Goal: Check status

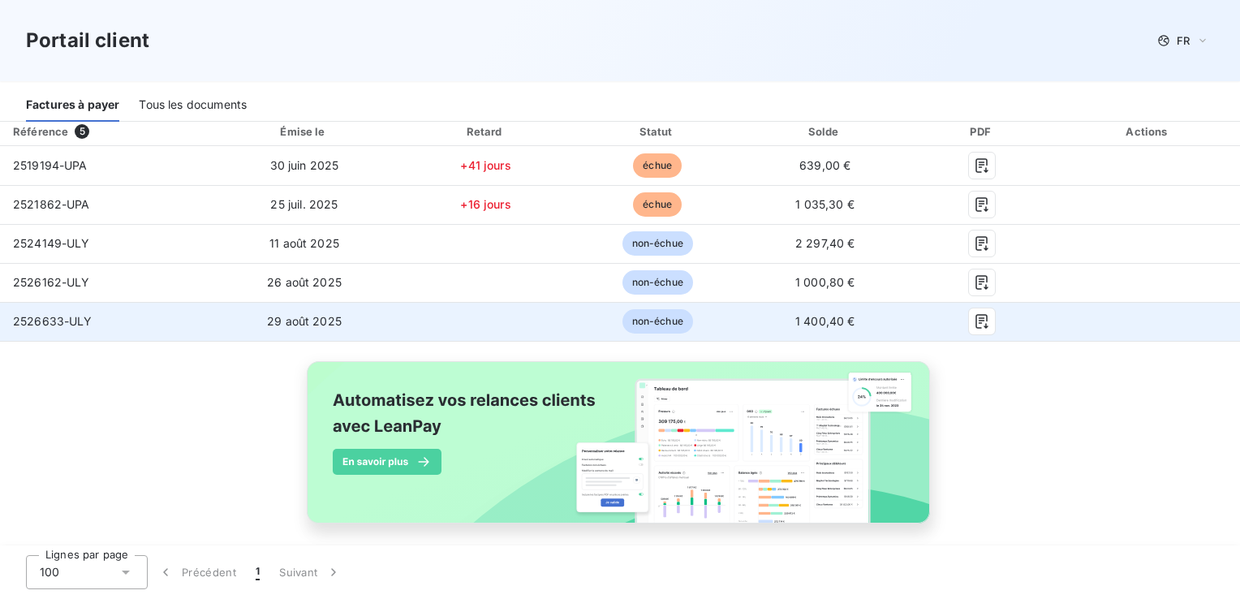
scroll to position [143, 0]
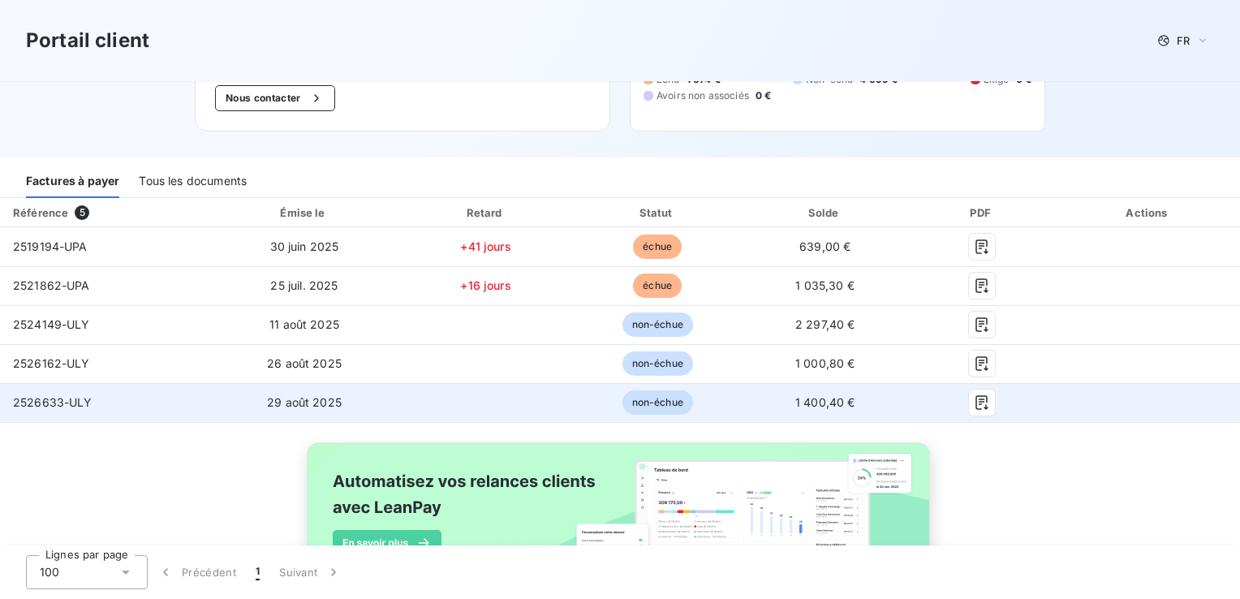
click at [76, 395] on span "2526633-ULY" at bounding box center [53, 402] width 80 height 14
click at [278, 397] on td "29 août 2025" at bounding box center [303, 402] width 189 height 39
click at [636, 390] on span "non-échue" at bounding box center [658, 402] width 71 height 24
click at [974, 395] on icon "button" at bounding box center [982, 403] width 16 height 16
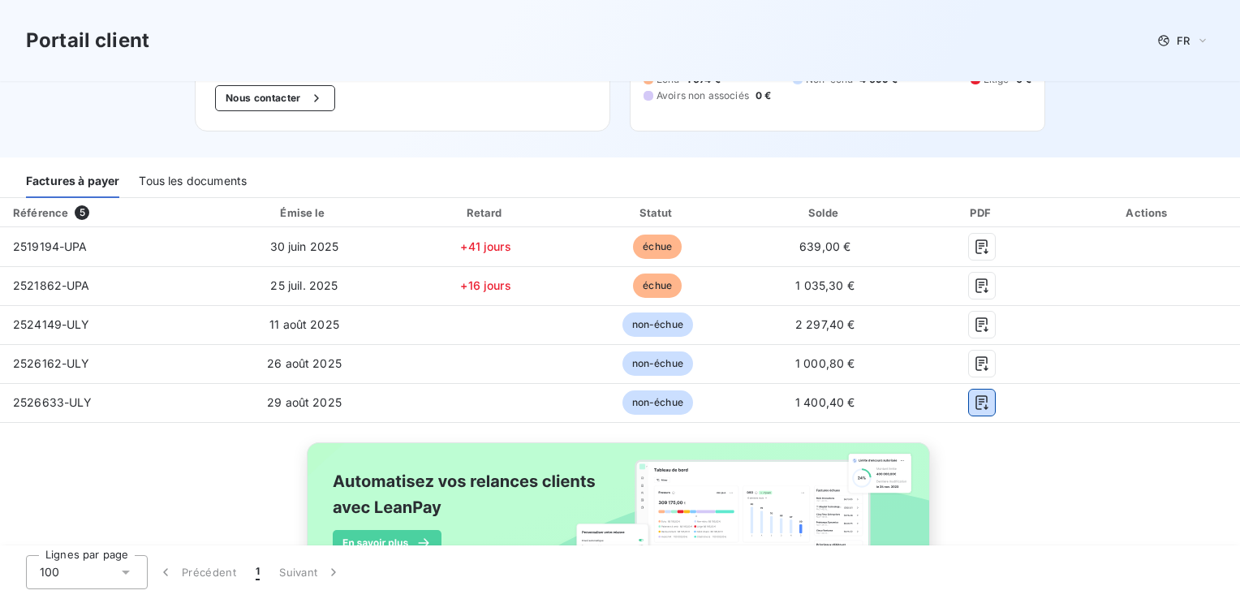
click at [192, 167] on div "Tous les documents" at bounding box center [193, 181] width 108 height 34
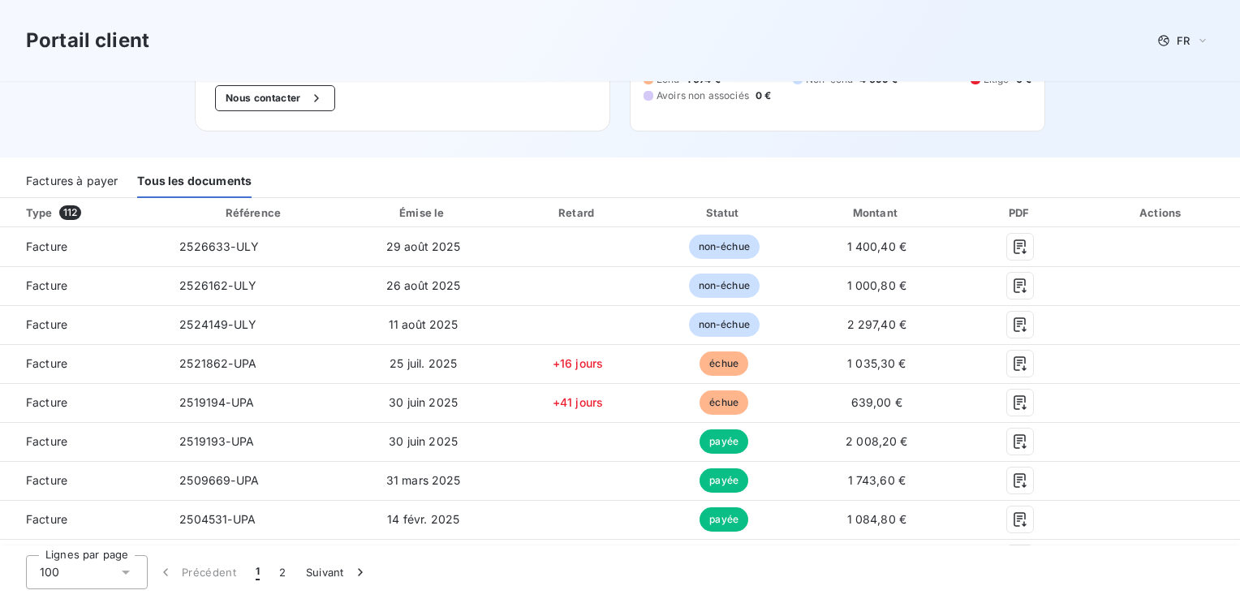
click at [99, 165] on div "Factures à payer" at bounding box center [72, 181] width 92 height 34
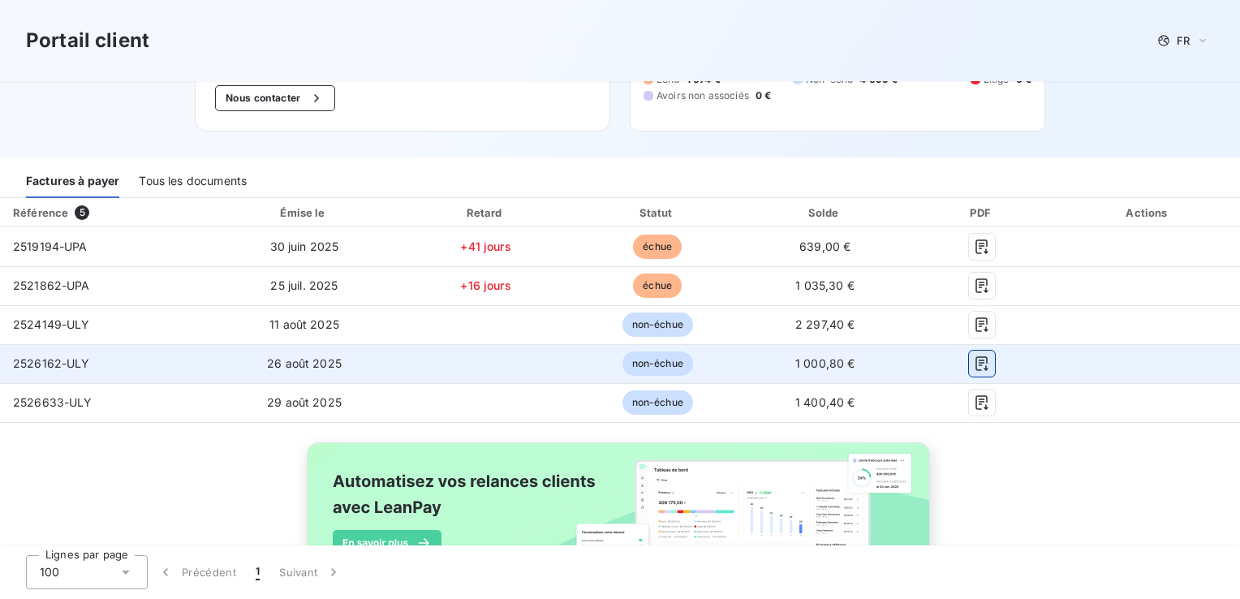
click at [976, 356] on icon "button" at bounding box center [982, 363] width 12 height 15
